Goal: Task Accomplishment & Management: Complete application form

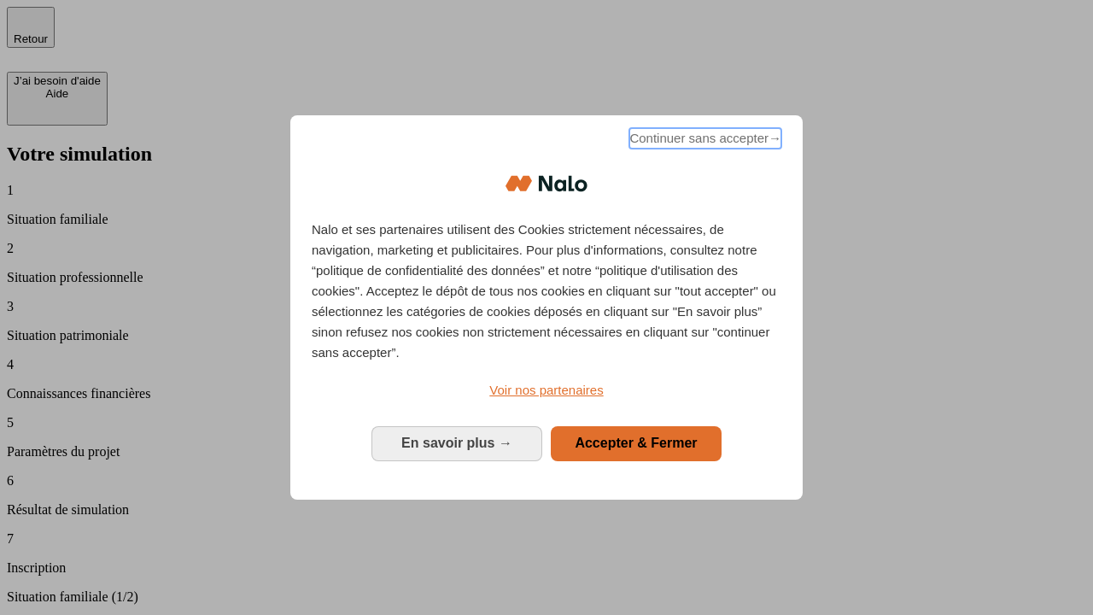
click at [704, 141] on span "Continuer sans accepter →" at bounding box center [705, 138] width 152 height 20
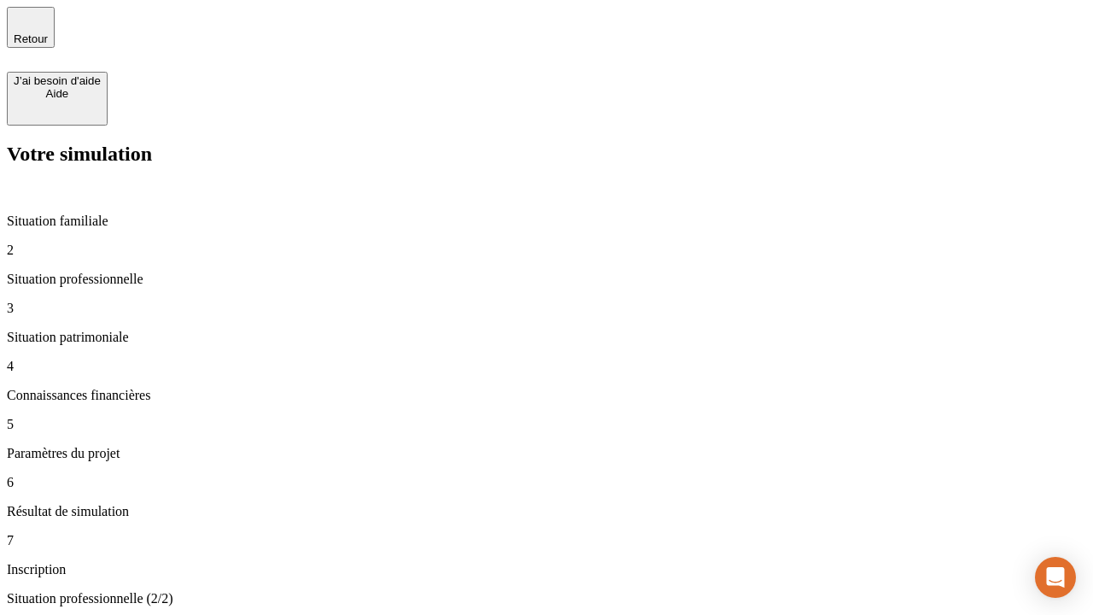
type input "30 000"
type input "40 000"
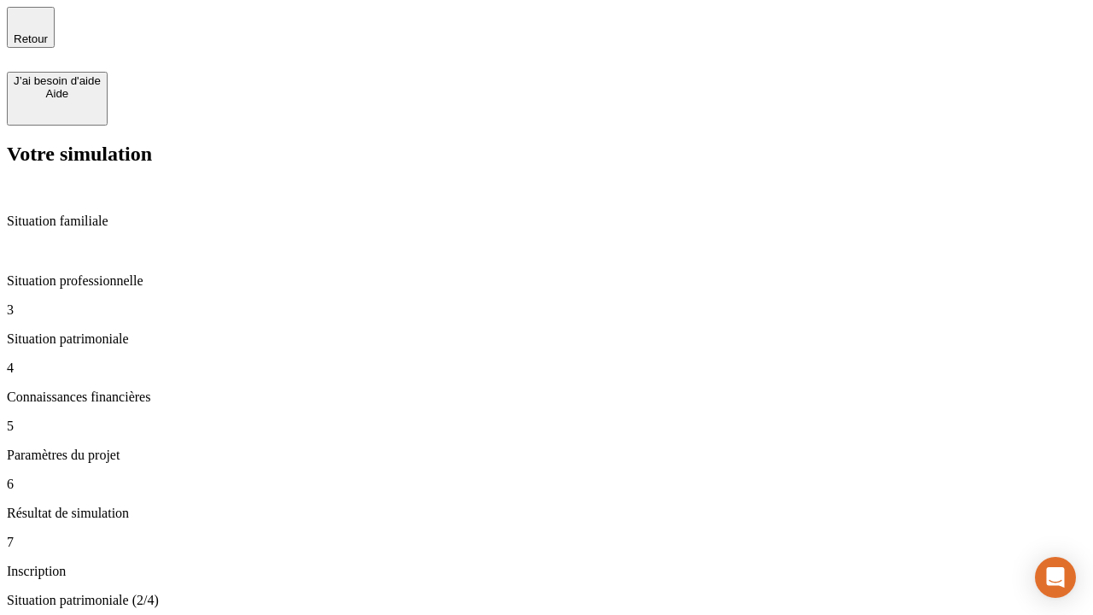
type input "1 100"
type input "20"
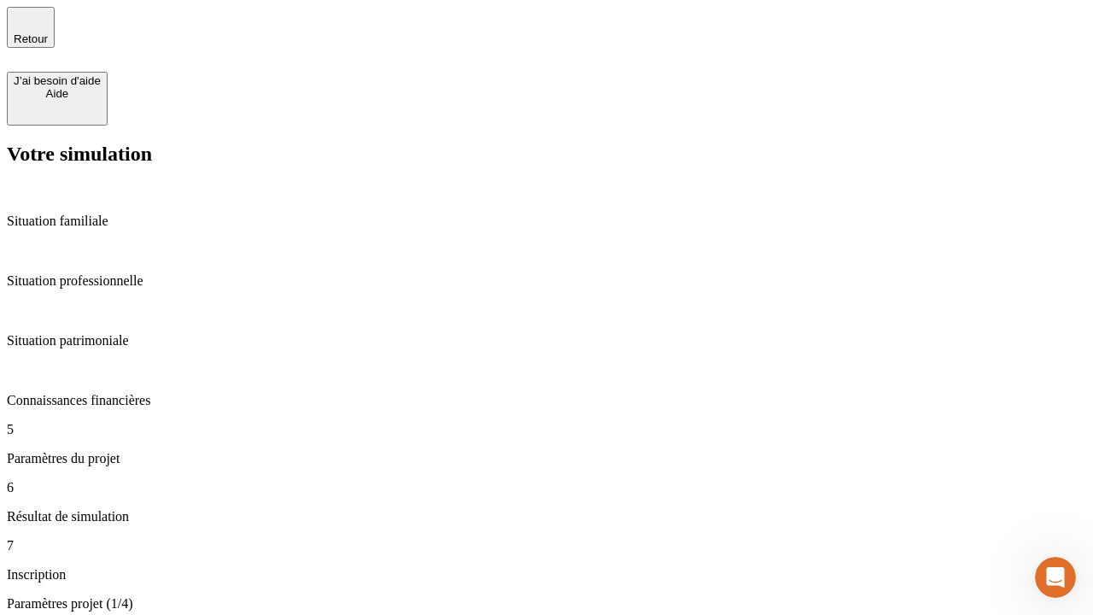
type input "40"
type input "62"
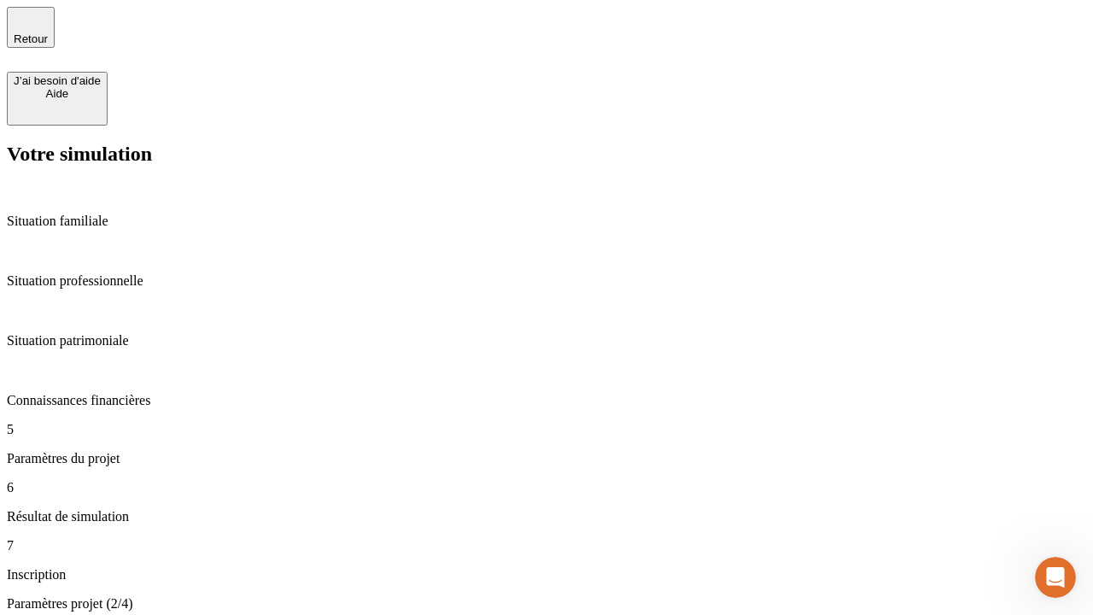
type input "50 000"
type input "640"
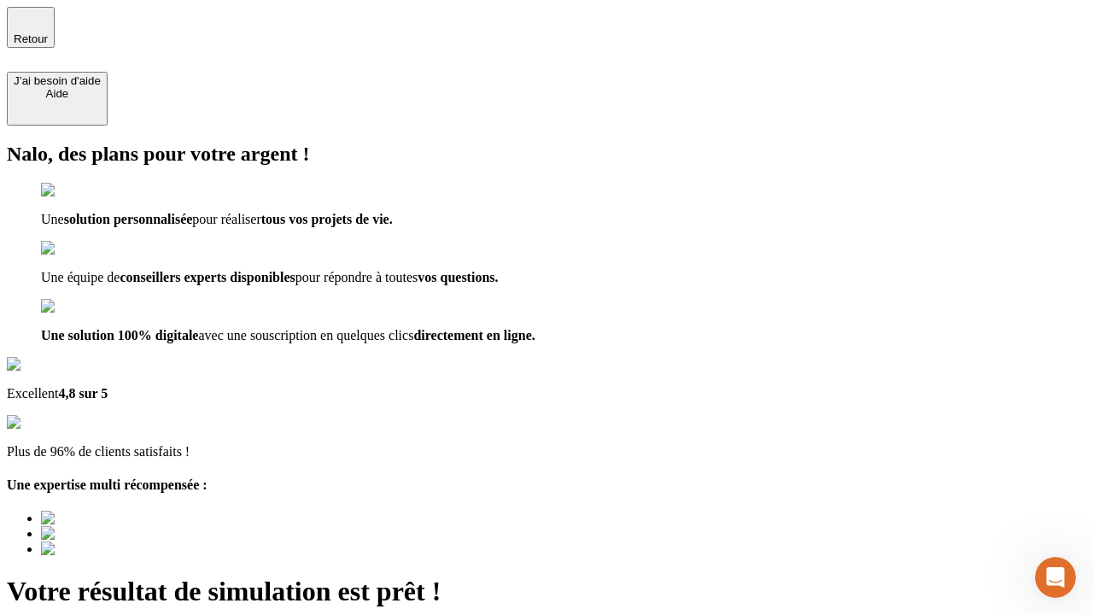
type input "[EMAIL_ADDRESS][DOMAIN_NAME]"
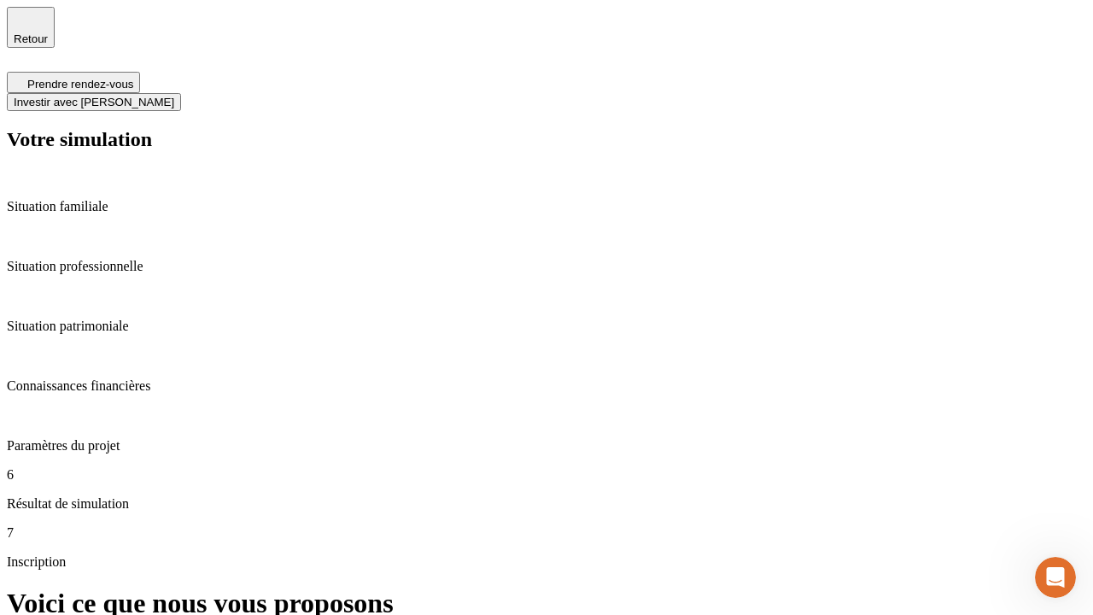
click at [174, 96] on span "Investir avec [PERSON_NAME]" at bounding box center [94, 102] width 161 height 13
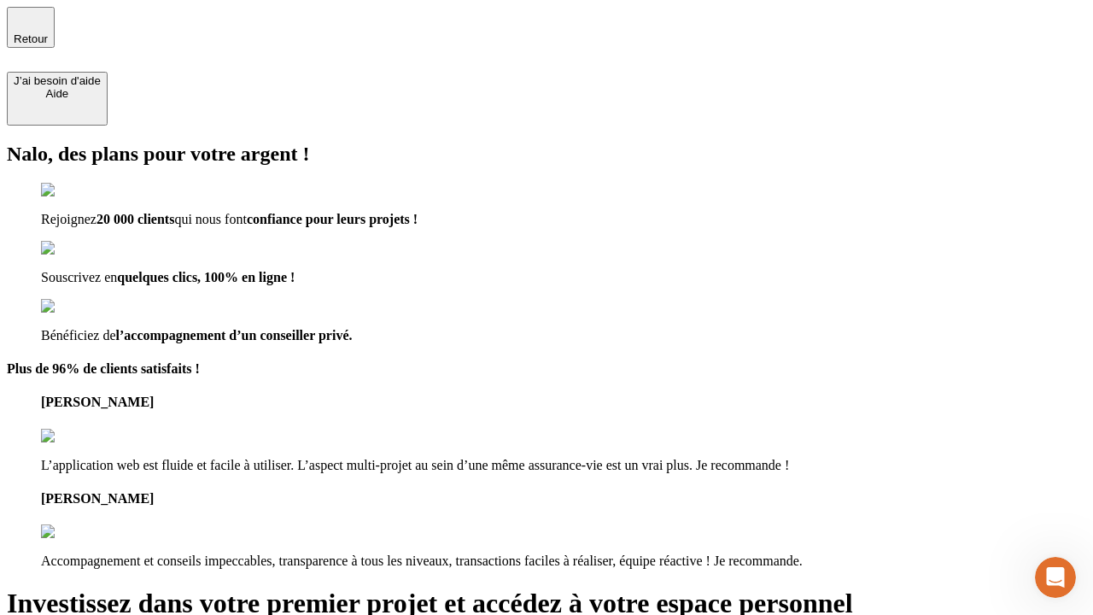
type input "[EMAIL_ADDRESS][DOMAIN_NAME]"
